Goal: Task Accomplishment & Management: Use online tool/utility

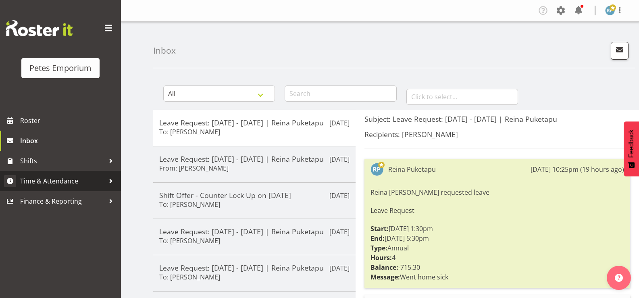
click at [66, 182] on span "Time & Attendance" at bounding box center [62, 181] width 85 height 12
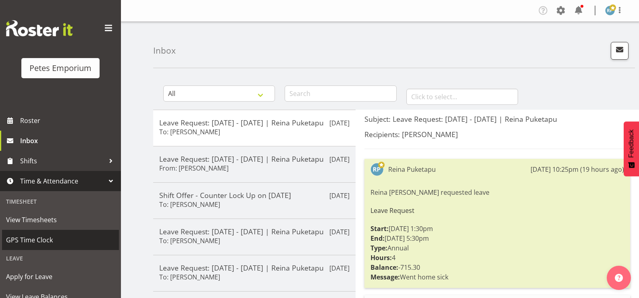
click at [45, 241] on span "GPS Time Clock" at bounding box center [60, 240] width 109 height 12
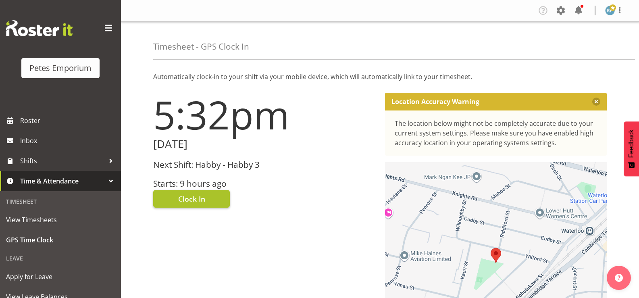
click at [211, 197] on button "Clock In" at bounding box center [191, 199] width 77 height 18
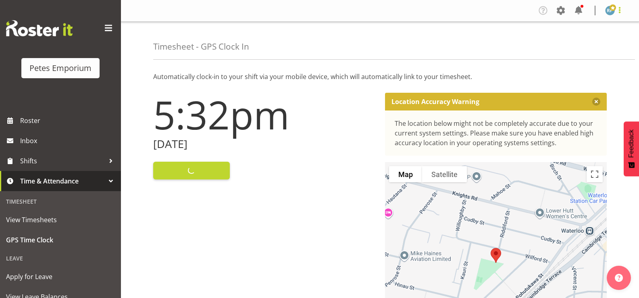
click at [623, 8] on span at bounding box center [620, 10] width 10 height 10
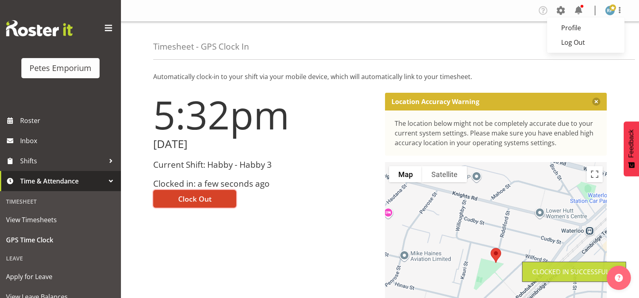
click at [215, 207] on button "Clock Out" at bounding box center [194, 199] width 83 height 18
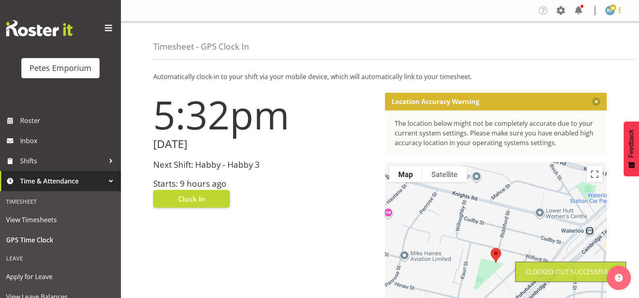
click at [622, 13] on span at bounding box center [620, 10] width 10 height 10
click at [581, 45] on link "Log Out" at bounding box center [585, 42] width 77 height 15
